Goal: Book appointment/travel/reservation

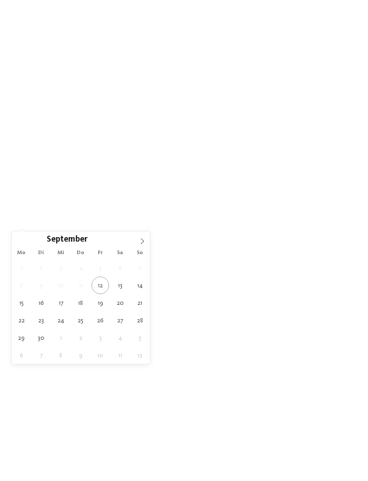
click at [143, 245] on icon at bounding box center [142, 241] width 6 height 6
click at [140, 240] on icon at bounding box center [142, 241] width 6 height 6
click at [140, 242] on icon at bounding box center [142, 241] width 6 height 6
click at [141, 242] on icon at bounding box center [142, 241] width 6 height 6
type input "****"
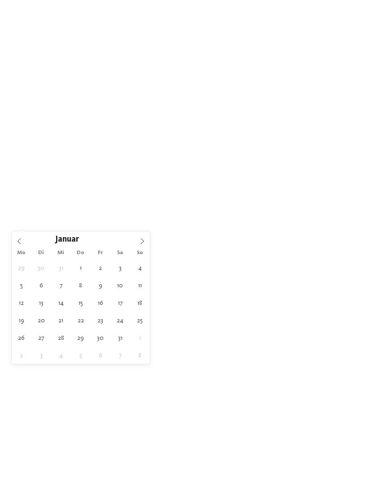
click at [140, 241] on icon at bounding box center [142, 241] width 6 height 6
click at [140, 242] on icon at bounding box center [142, 241] width 6 height 6
click at [141, 242] on icon at bounding box center [142, 241] width 6 height 6
click at [140, 241] on icon at bounding box center [142, 241] width 6 height 6
click at [141, 241] on icon at bounding box center [142, 241] width 6 height 6
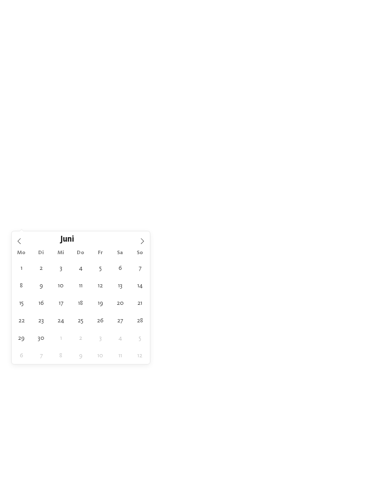
click at [141, 243] on icon at bounding box center [142, 241] width 6 height 6
click at [140, 242] on icon at bounding box center [142, 241] width 6 height 6
click at [145, 240] on span at bounding box center [142, 238] width 15 height 15
type div "01.09.2026"
type input "****"
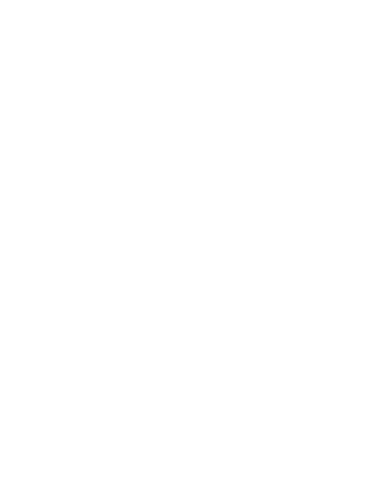
click at [40, 274] on div "Familienhotels Alle Hotels im Überblick" at bounding box center [57, 253] width 78 height 44
click at [46, 203] on span "Anreise" at bounding box center [42, 206] width 21 height 6
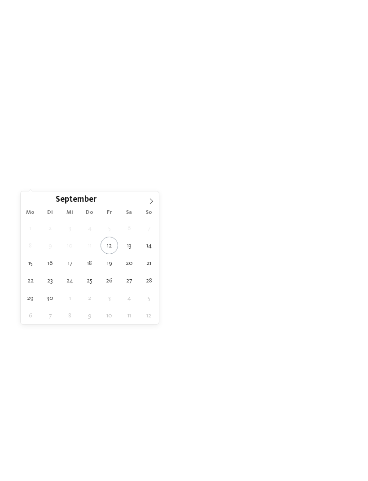
click at [150, 202] on icon at bounding box center [151, 201] width 6 height 6
click at [148, 205] on icon at bounding box center [151, 201] width 6 height 6
click at [148, 201] on icon at bounding box center [151, 201] width 6 height 6
click at [150, 200] on icon at bounding box center [151, 201] width 6 height 6
type input "****"
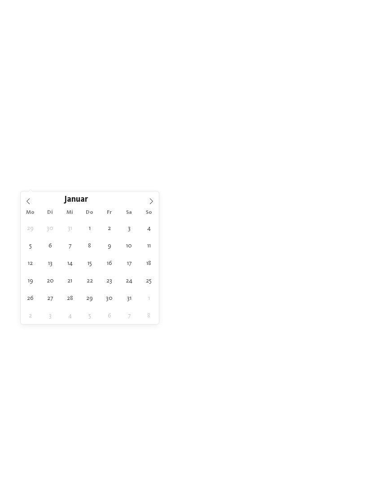
click at [151, 200] on icon at bounding box center [151, 201] width 6 height 6
click at [151, 200] on icon at bounding box center [151, 202] width 3 height 6
click at [150, 201] on icon at bounding box center [151, 201] width 6 height 6
click at [151, 201] on icon at bounding box center [151, 201] width 6 height 6
click at [150, 201] on icon at bounding box center [151, 201] width 6 height 6
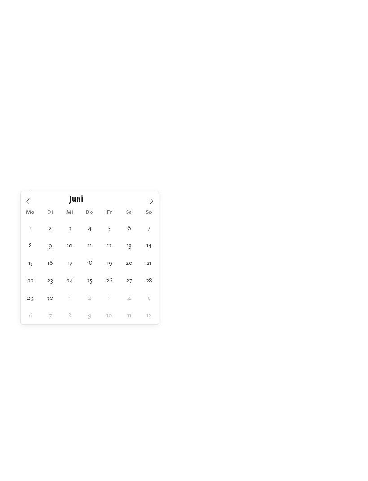
click at [150, 201] on icon at bounding box center [151, 201] width 6 height 6
click at [149, 202] on icon at bounding box center [151, 201] width 6 height 6
click at [148, 202] on icon at bounding box center [151, 201] width 6 height 6
type div "01.09.2026"
type input "****"
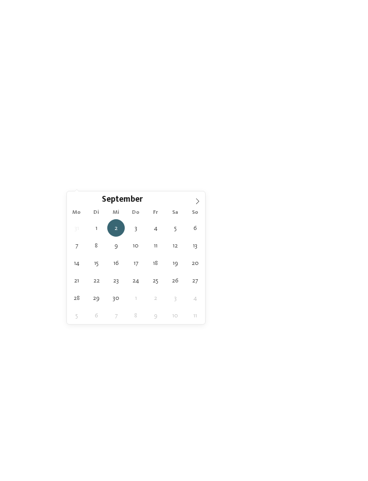
type div "07.09.2026"
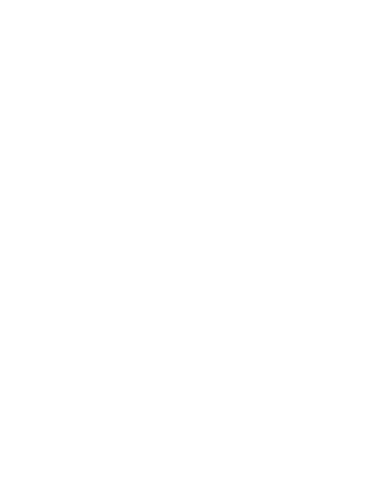
click at [204, 203] on span "Meine Wünsche" at bounding box center [187, 206] width 35 height 6
click at [218, 400] on div "übernehmen" at bounding box center [184, 409] width 260 height 18
click at [329, 192] on span "filtern" at bounding box center [325, 195] width 21 height 6
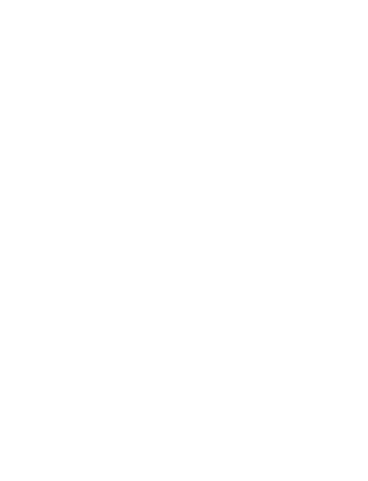
click at [51, 276] on h4 "Das 5-Sterne-Luxusretreat Alpura" at bounding box center [99, 282] width 144 height 12
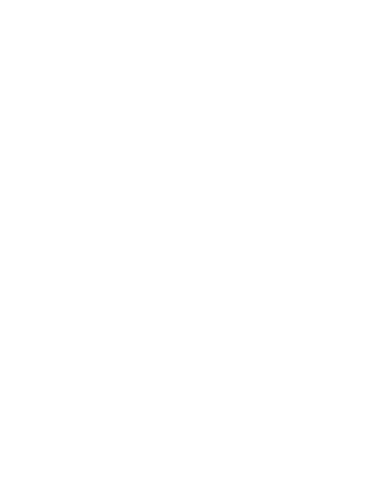
scroll to position [2092, 0]
